Goal: Information Seeking & Learning: Learn about a topic

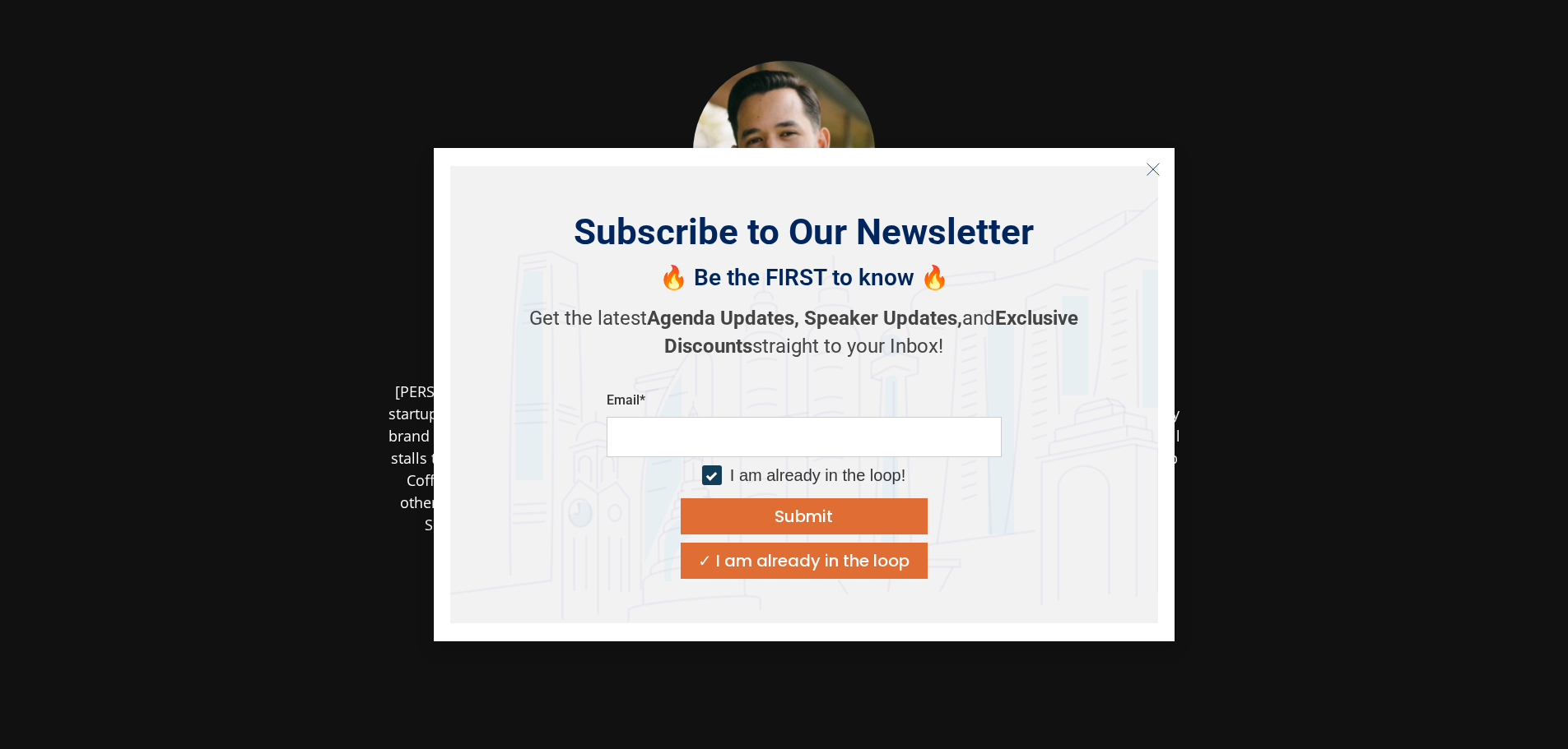
click at [1151, 168] on line "Close" at bounding box center [1152, 169] width 11 height 11
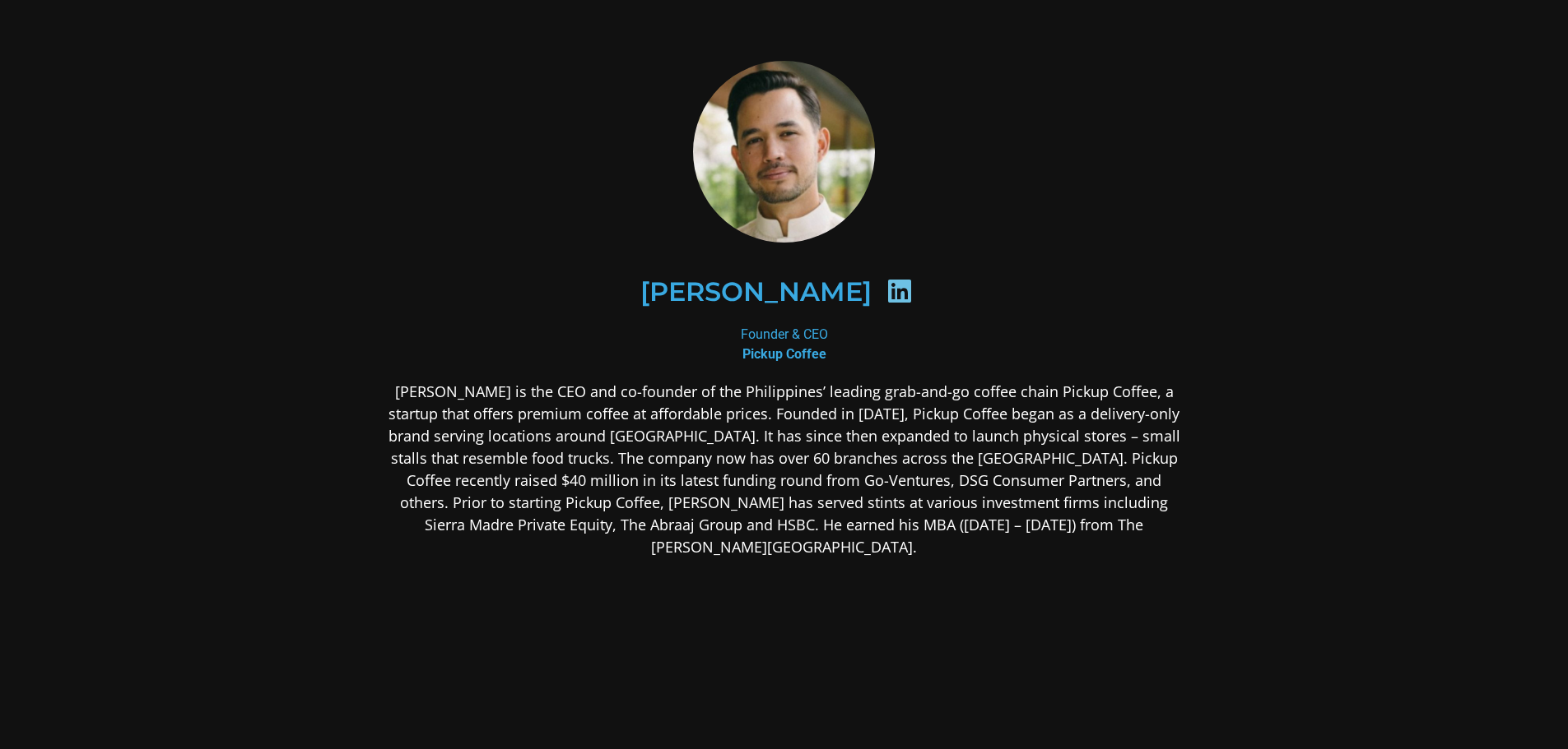
click at [806, 357] on b "Pickup Coffee" at bounding box center [784, 354] width 84 height 16
click at [822, 290] on h2 "[PERSON_NAME]" at bounding box center [756, 293] width 231 height 27
click at [887, 284] on icon at bounding box center [900, 292] width 27 height 27
click at [888, 300] on icon at bounding box center [900, 292] width 27 height 27
drag, startPoint x: 770, startPoint y: 312, endPoint x: 768, endPoint y: 303, distance: 9.2
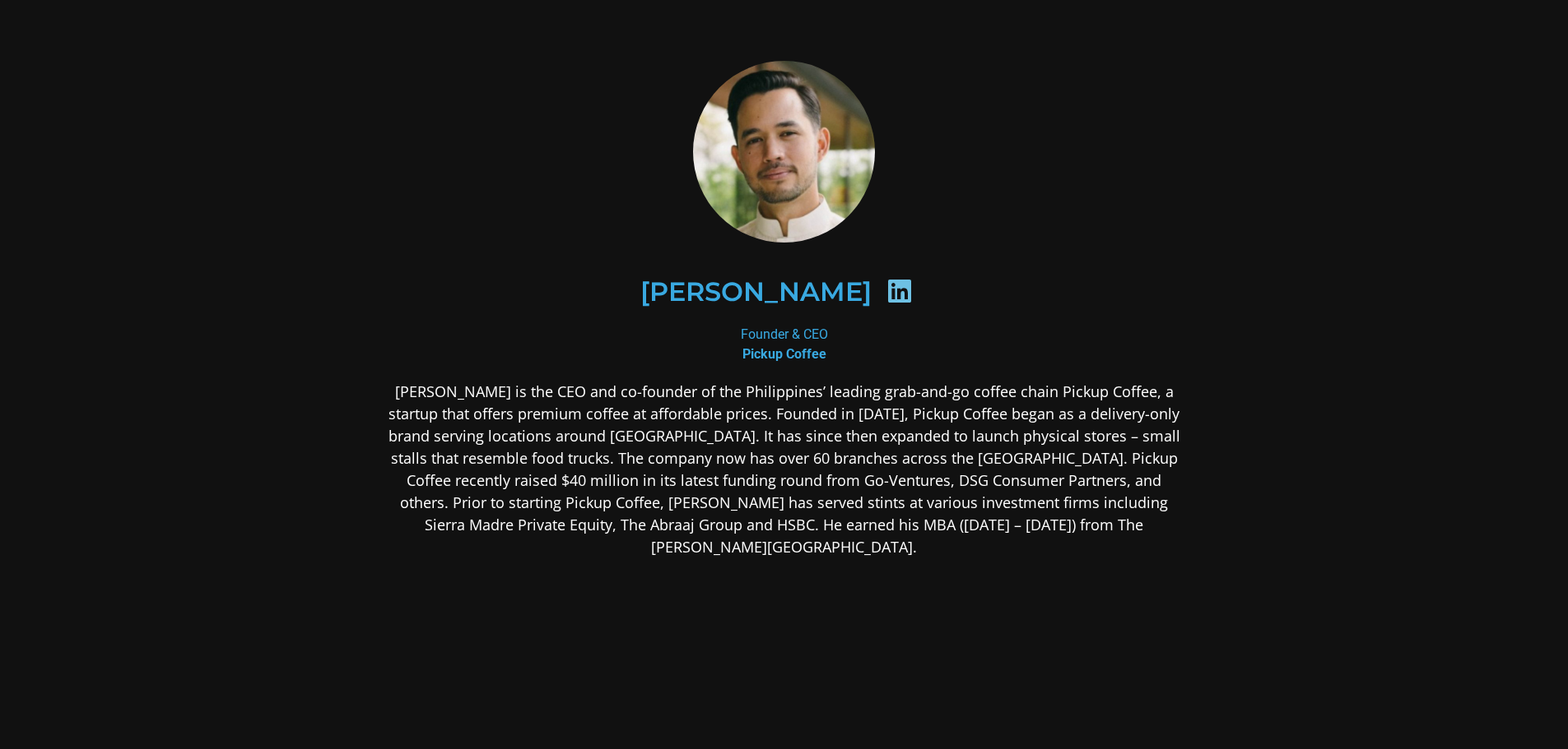
click at [772, 311] on div "[PERSON_NAME]" at bounding box center [784, 292] width 720 height 84
drag, startPoint x: 766, startPoint y: 298, endPoint x: 743, endPoint y: 282, distance: 28.0
click at [652, 288] on div "[PERSON_NAME]" at bounding box center [784, 292] width 720 height 84
drag, startPoint x: 884, startPoint y: 277, endPoint x: 909, endPoint y: 276, distance: 25.0
click at [902, 277] on div "[PERSON_NAME]" at bounding box center [784, 292] width 720 height 84
